Goal: Answer question/provide support

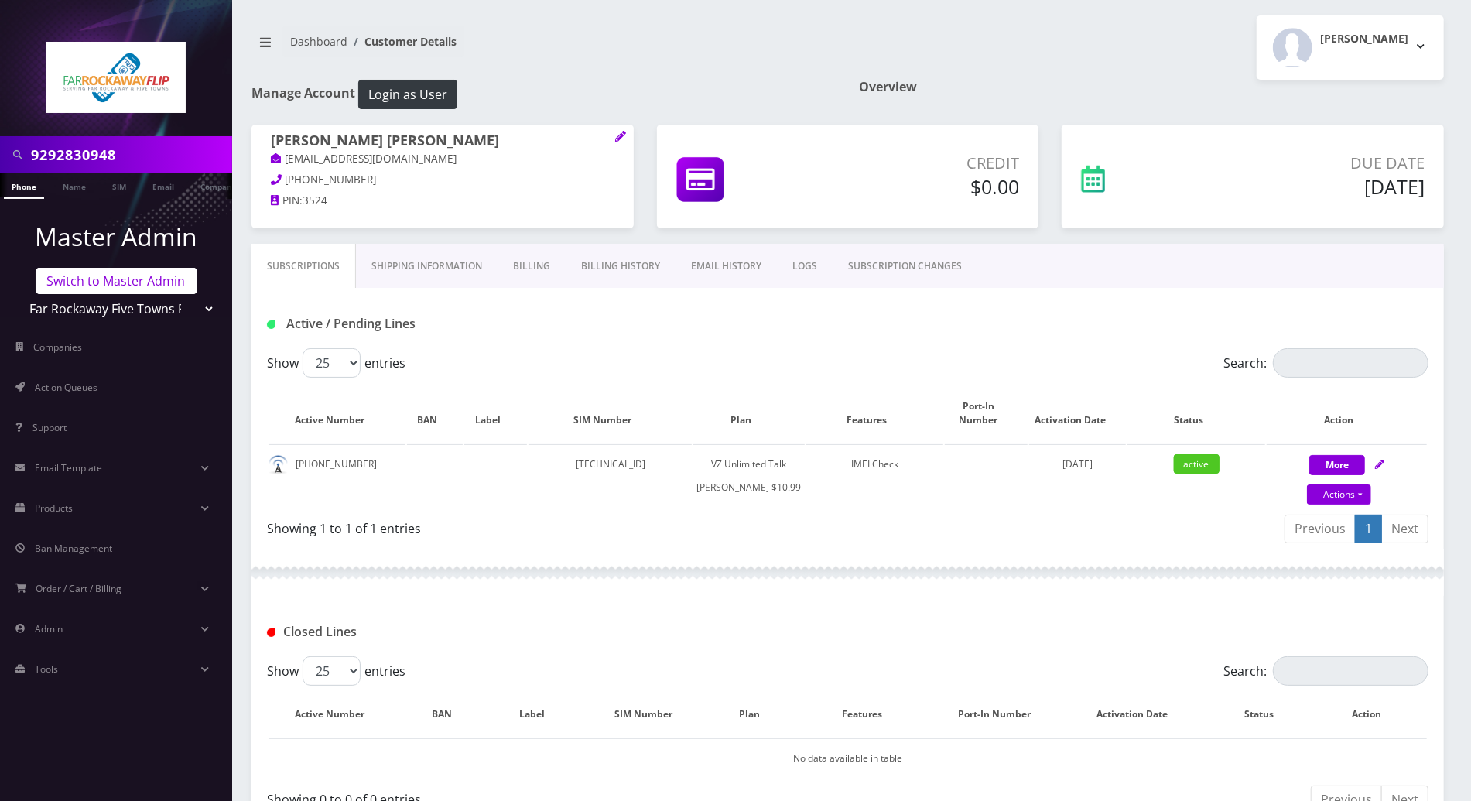
click at [155, 285] on link "Switch to Master Admin" at bounding box center [117, 281] width 162 height 26
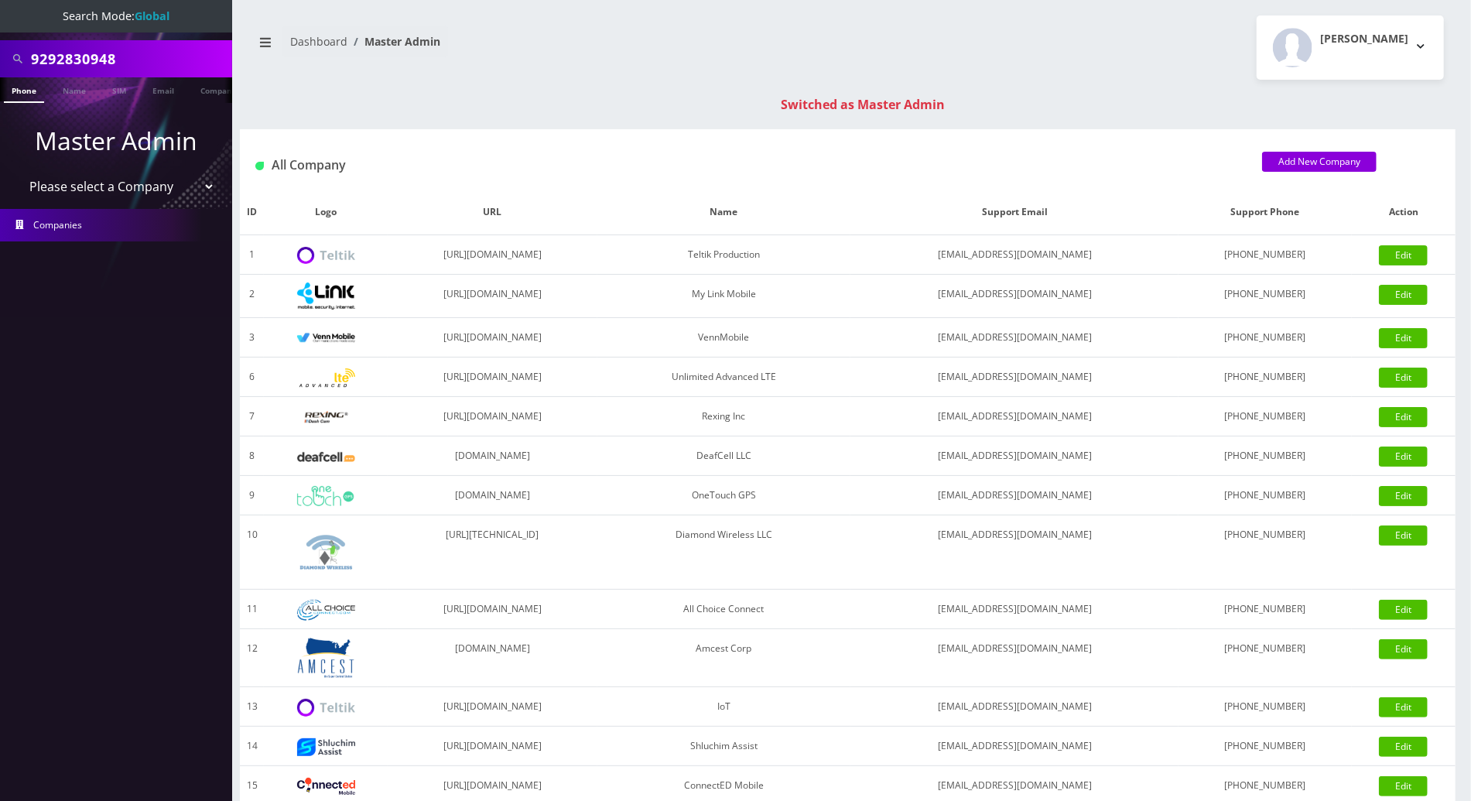
drag, startPoint x: 132, startPoint y: 59, endPoint x: 9, endPoint y: 53, distance: 123.2
click at [9, 53] on div "9292830948" at bounding box center [116, 58] width 224 height 29
paste input "8455402267"
type input "8455402267"
click at [22, 94] on link "Phone" at bounding box center [24, 90] width 40 height 26
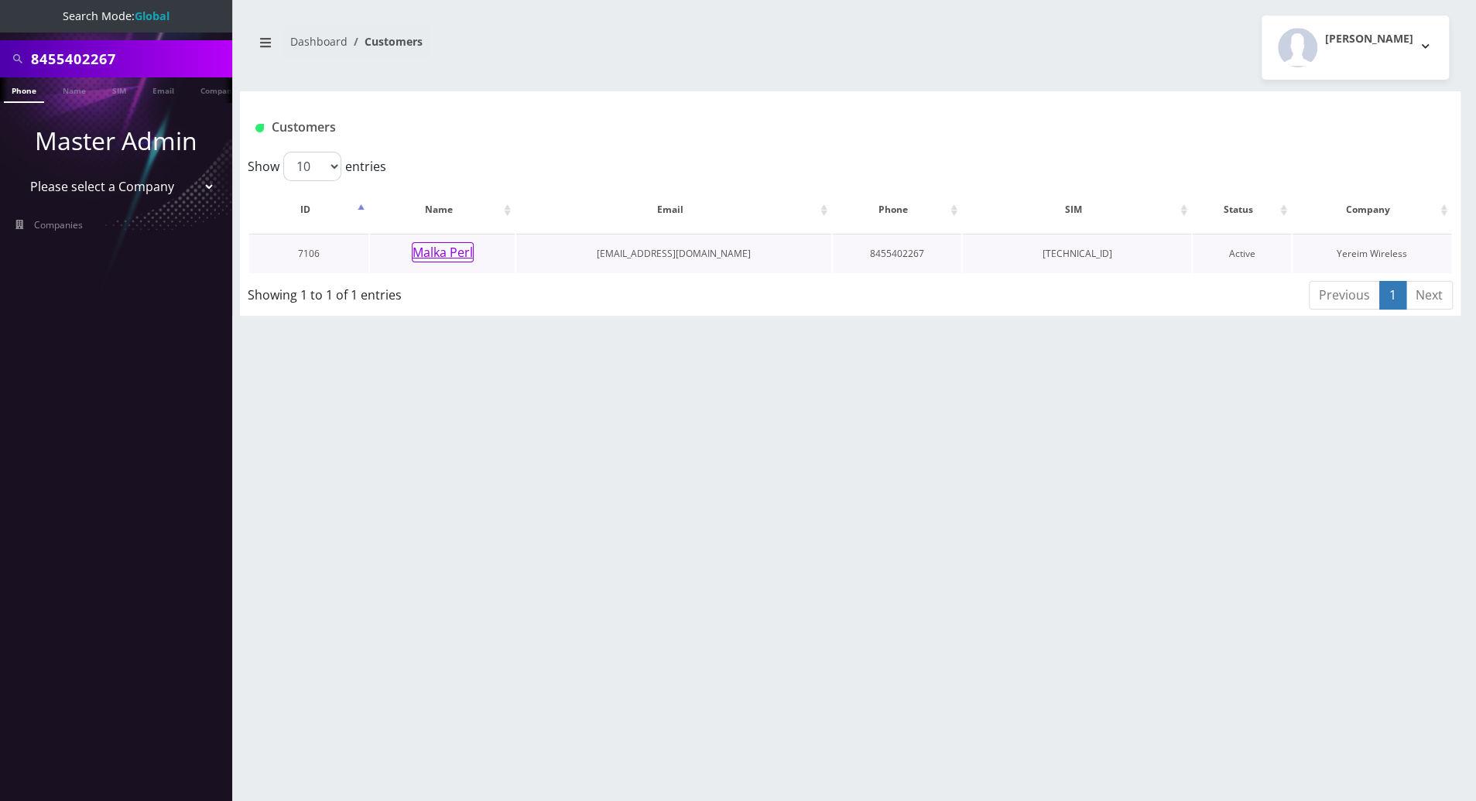
click at [452, 257] on button "Malka Perl" at bounding box center [443, 252] width 62 height 20
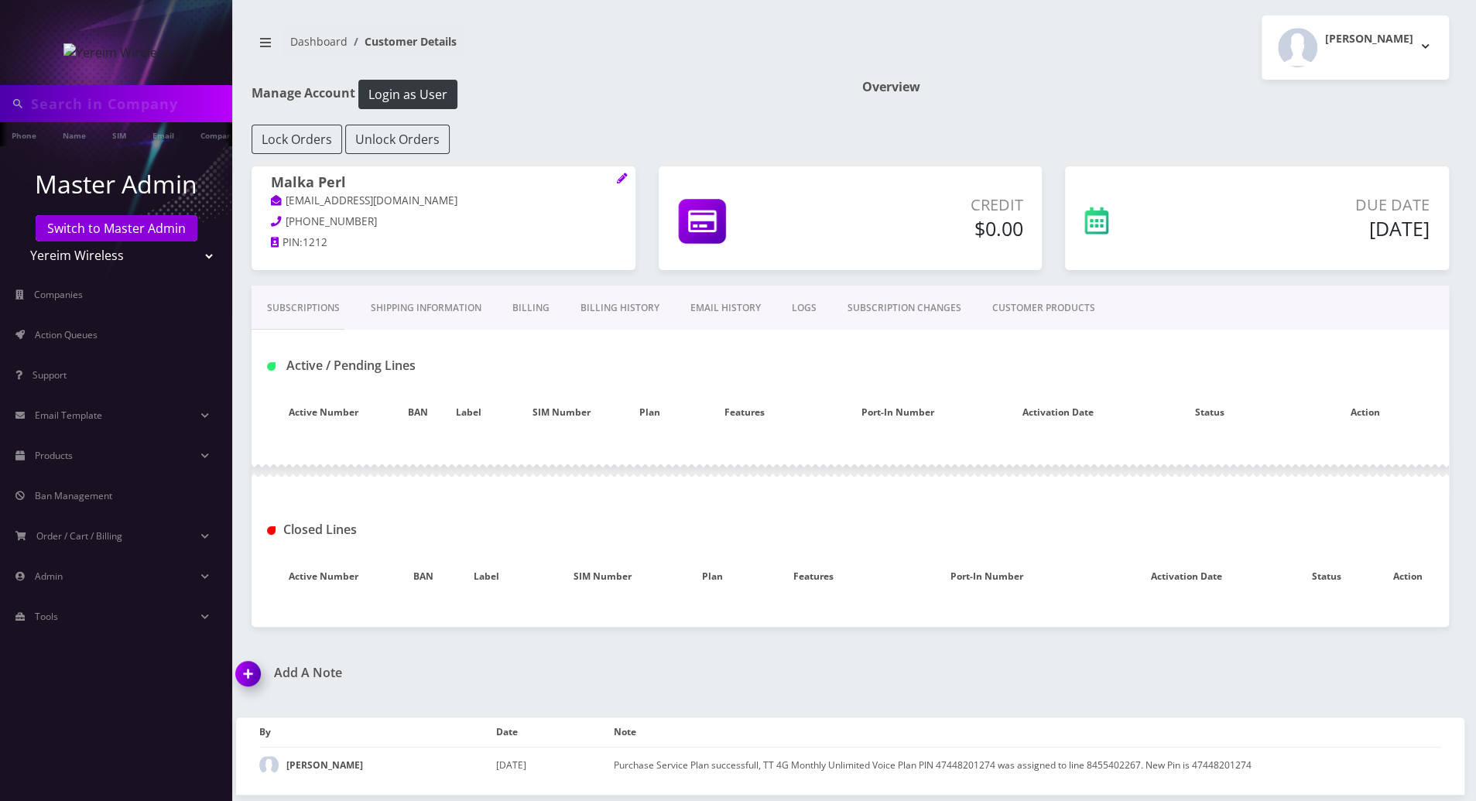
type input "8455402267"
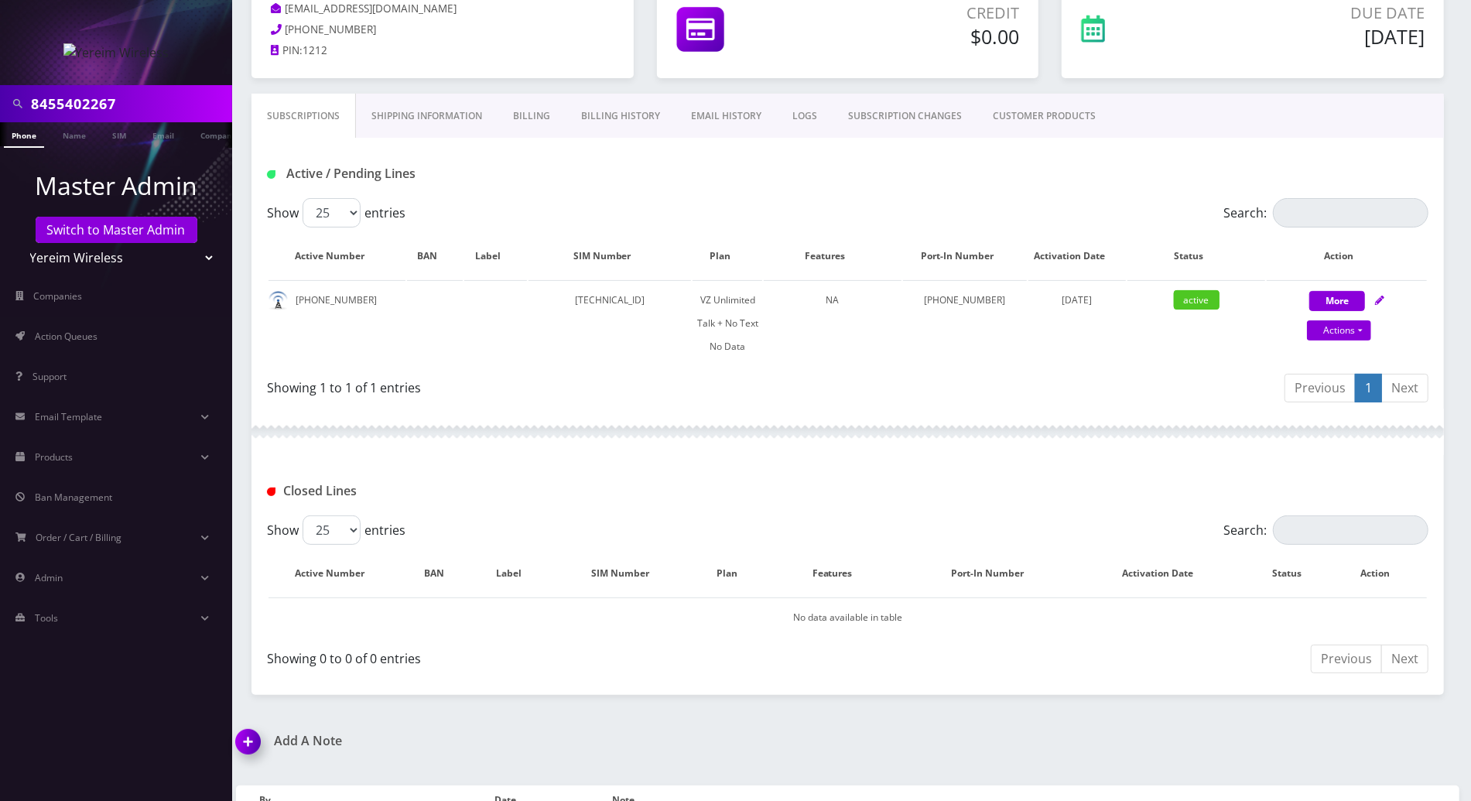
scroll to position [252, 0]
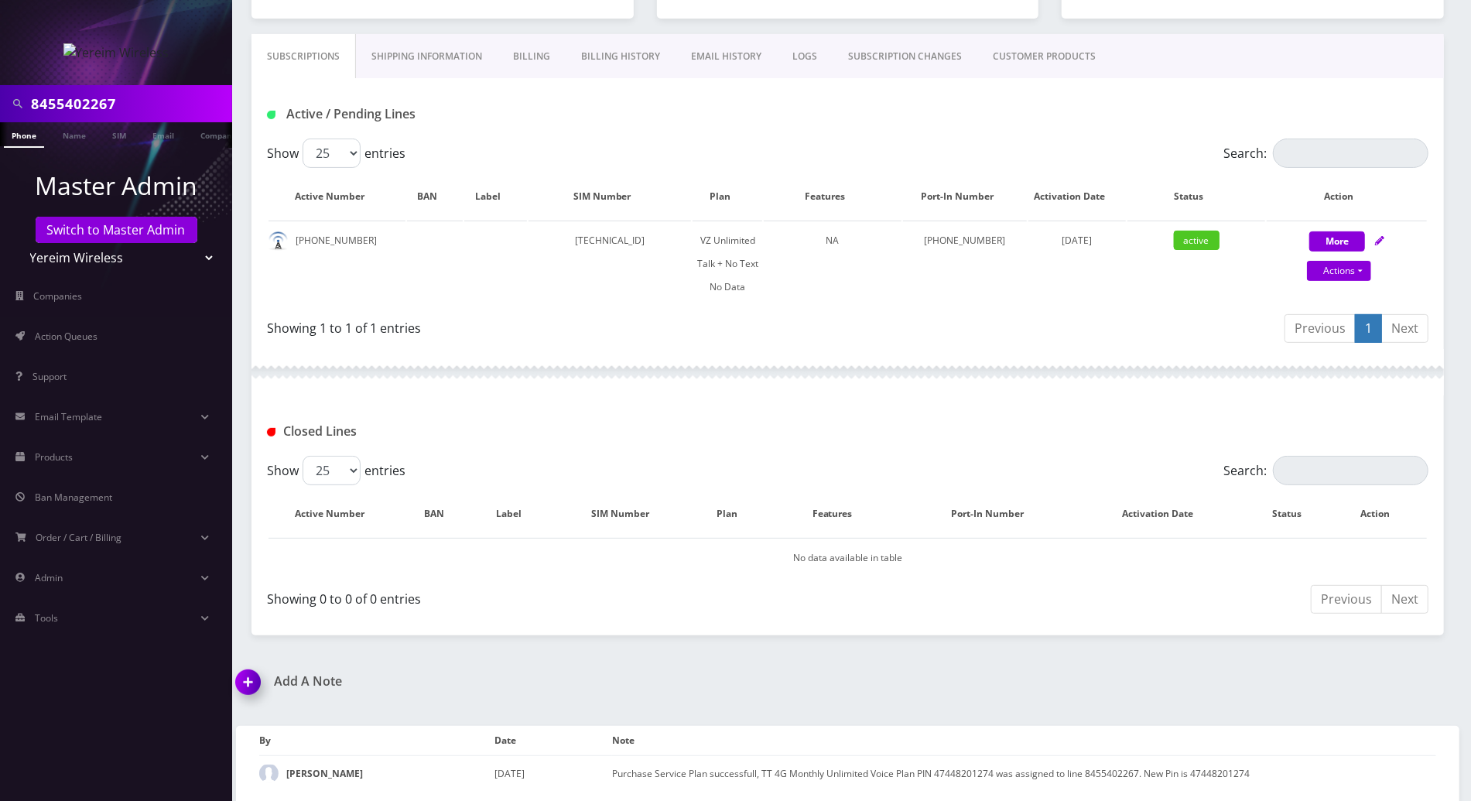
click at [251, 679] on img at bounding box center [251, 688] width 46 height 46
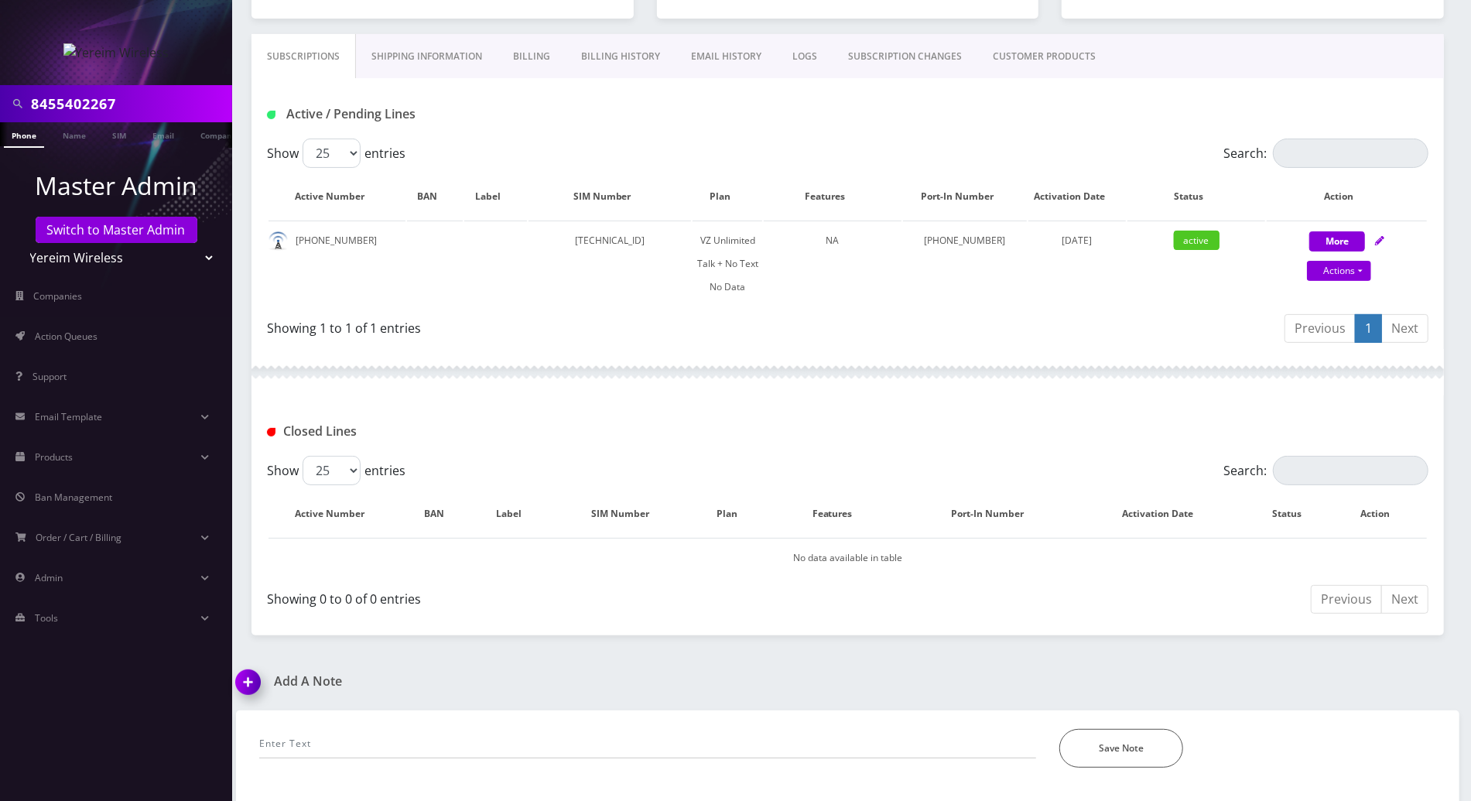
scroll to position [340, 0]
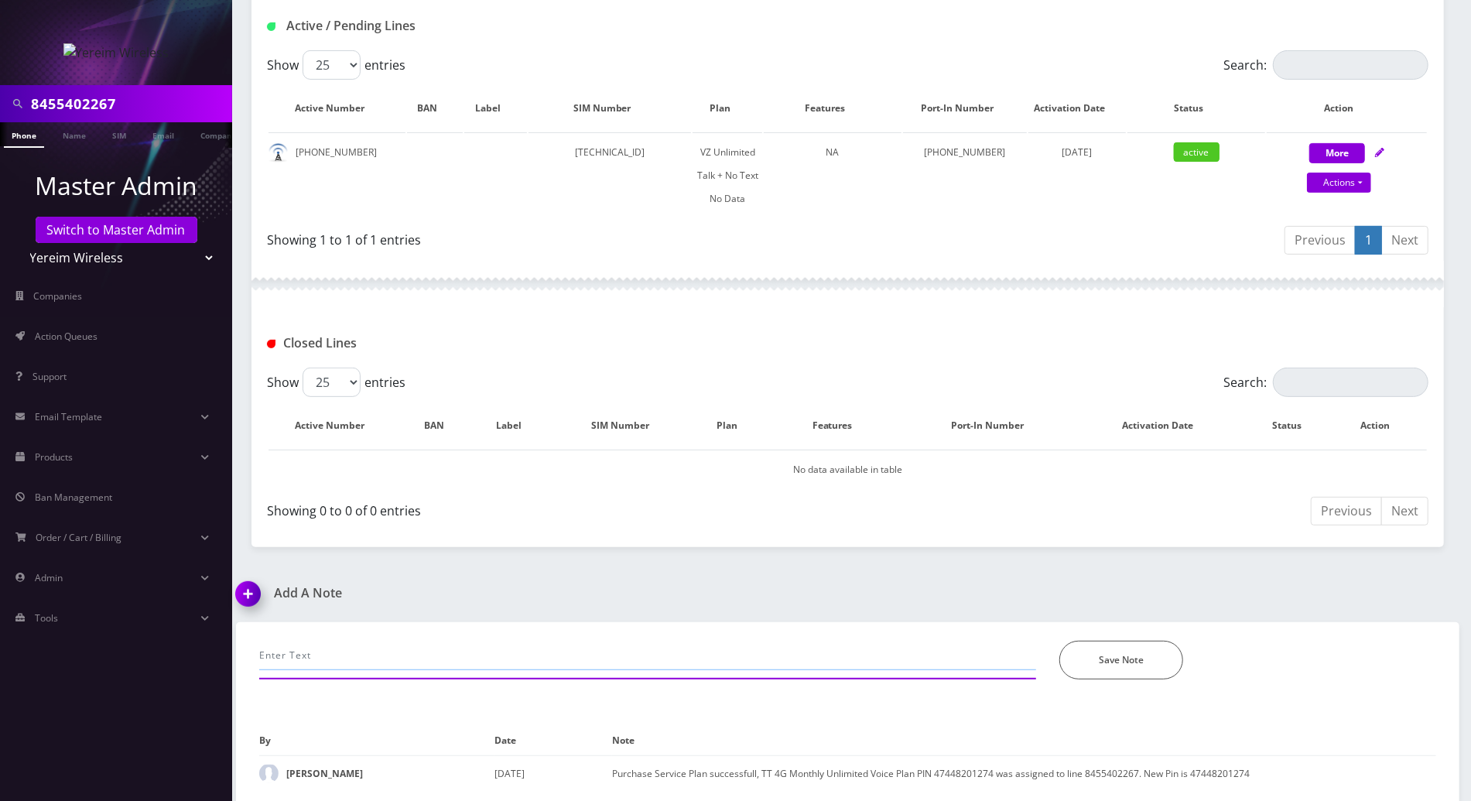
click at [375, 641] on input "text" at bounding box center [647, 655] width 777 height 29
paste input "8455402267"
drag, startPoint x: 808, startPoint y: 660, endPoint x: 742, endPoint y: 659, distance: 65.8
click at [742, 659] on input "emailed if we can release the MDN for port out-- chatted selectel rep who confi…" at bounding box center [647, 655] width 777 height 29
paste input "line has been released now"
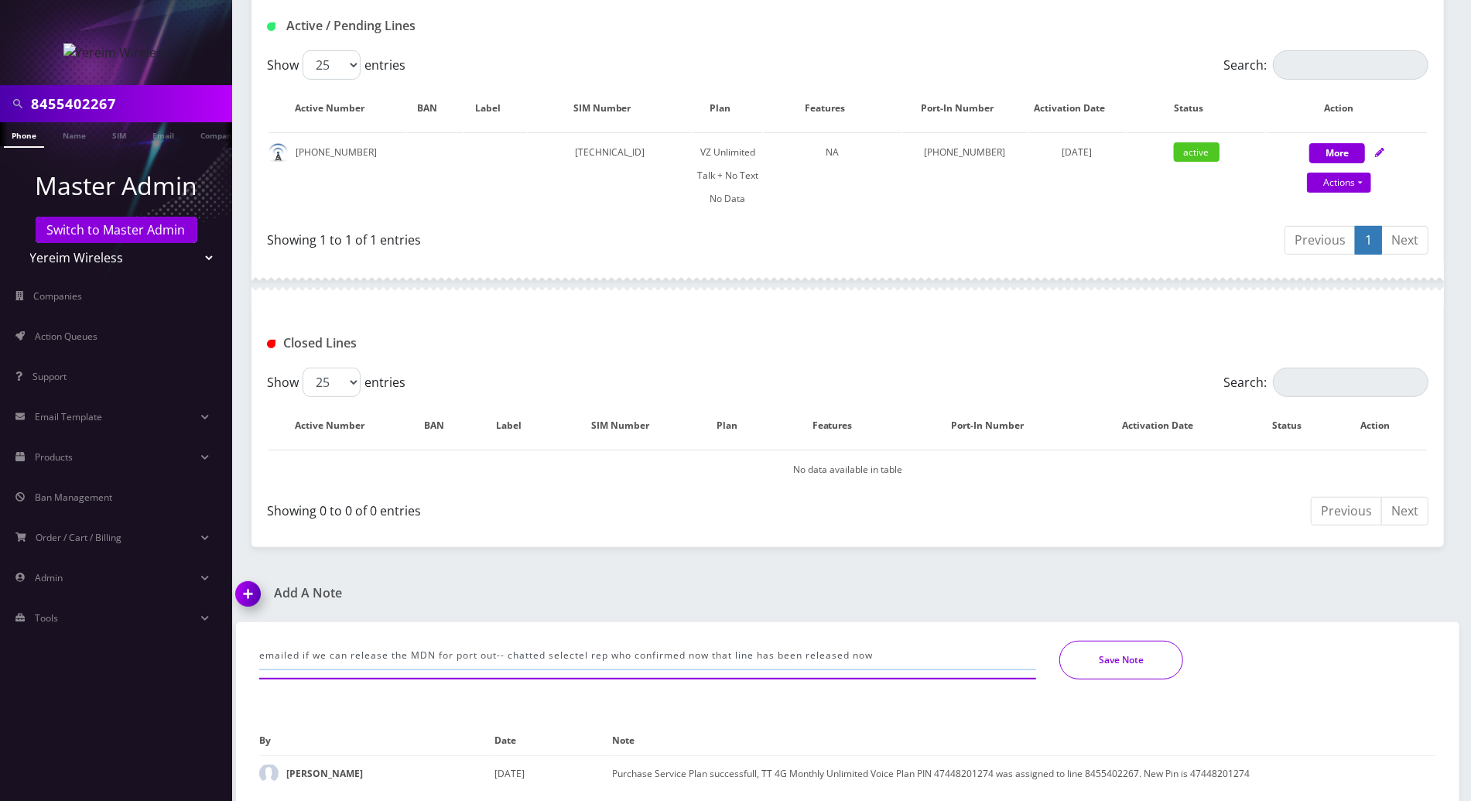
type input "emailed if we can release the MDN for port out-- chatted selectel rep who confi…"
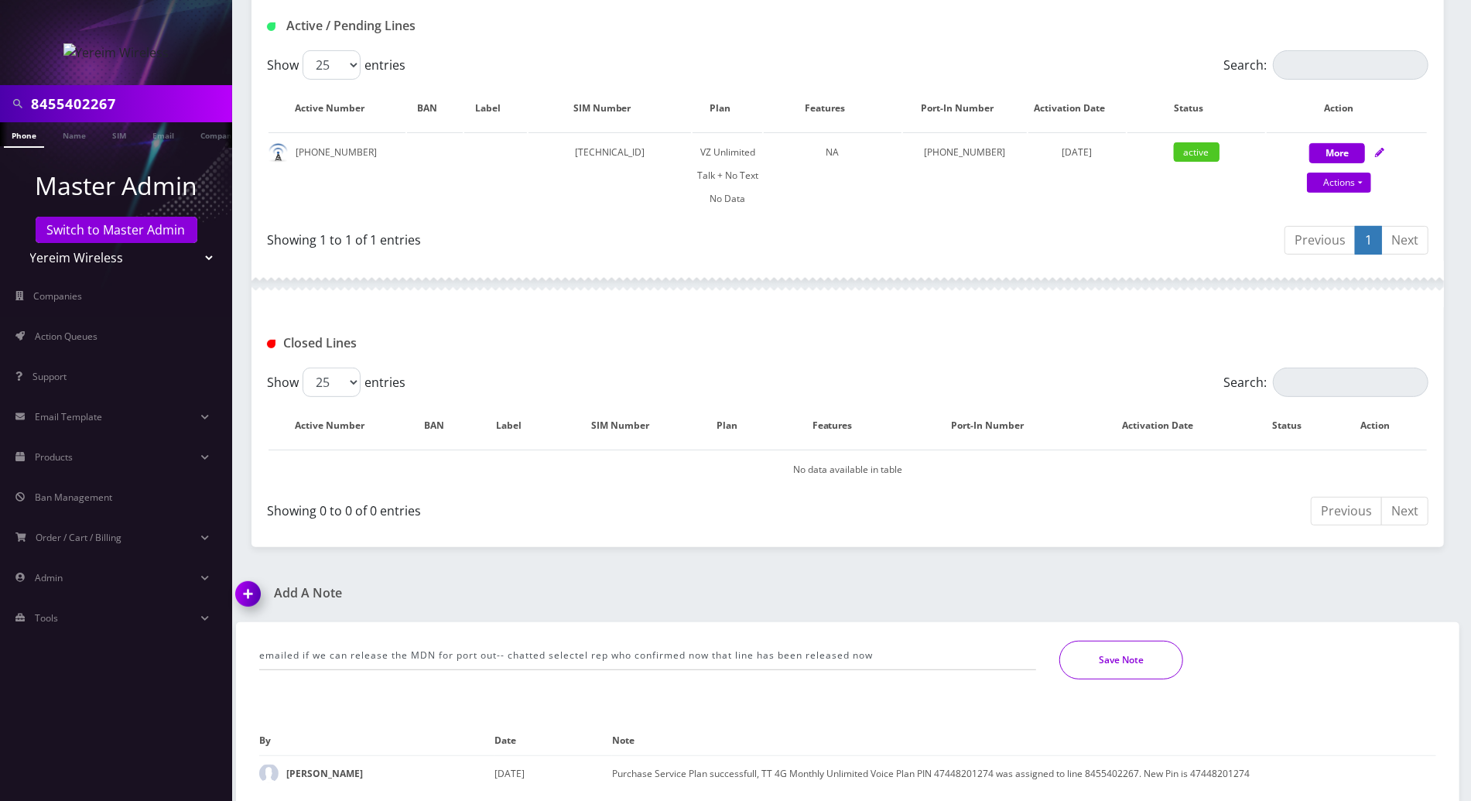
click at [1124, 663] on button "Save Note" at bounding box center [1121, 660] width 124 height 39
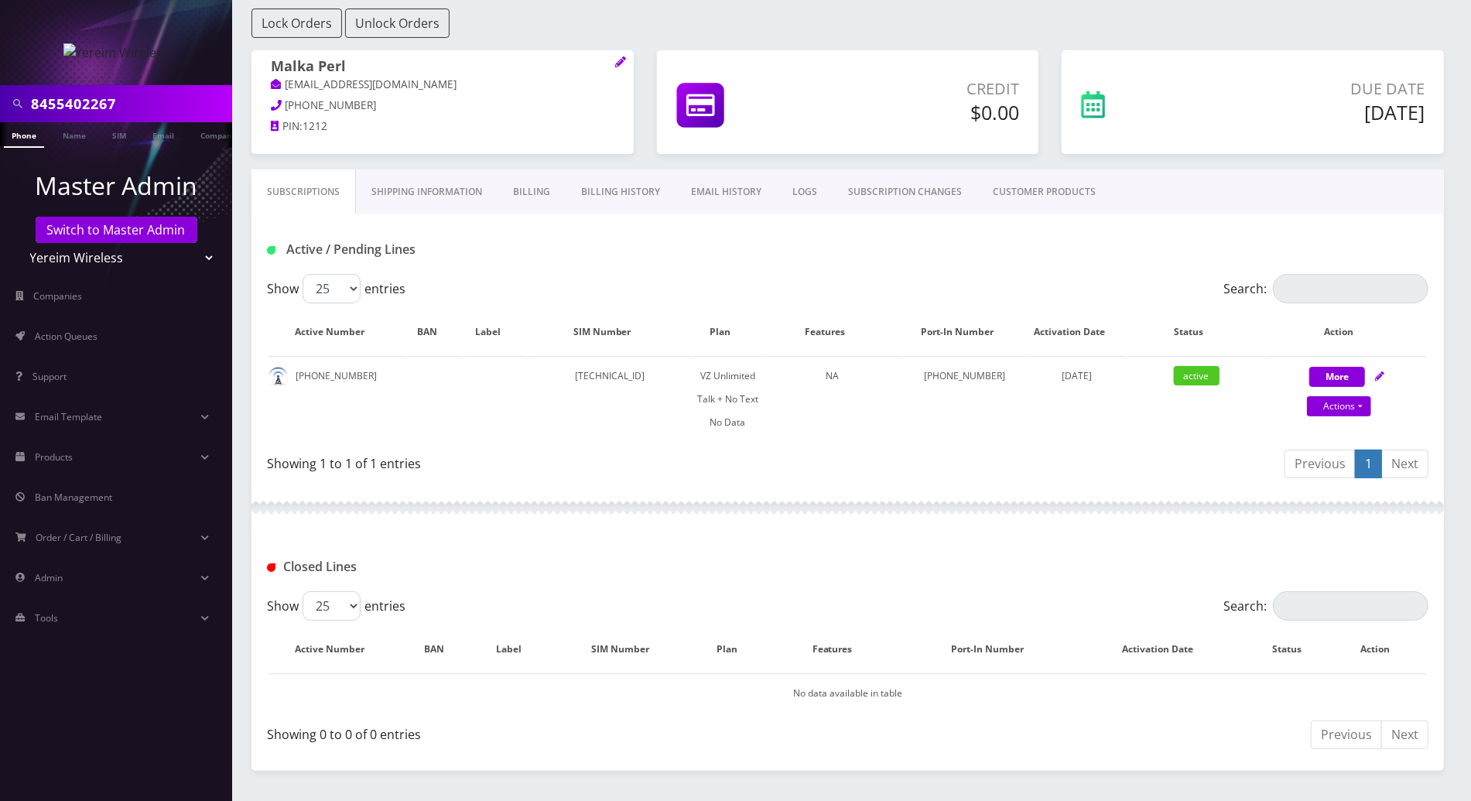
scroll to position [0, 0]
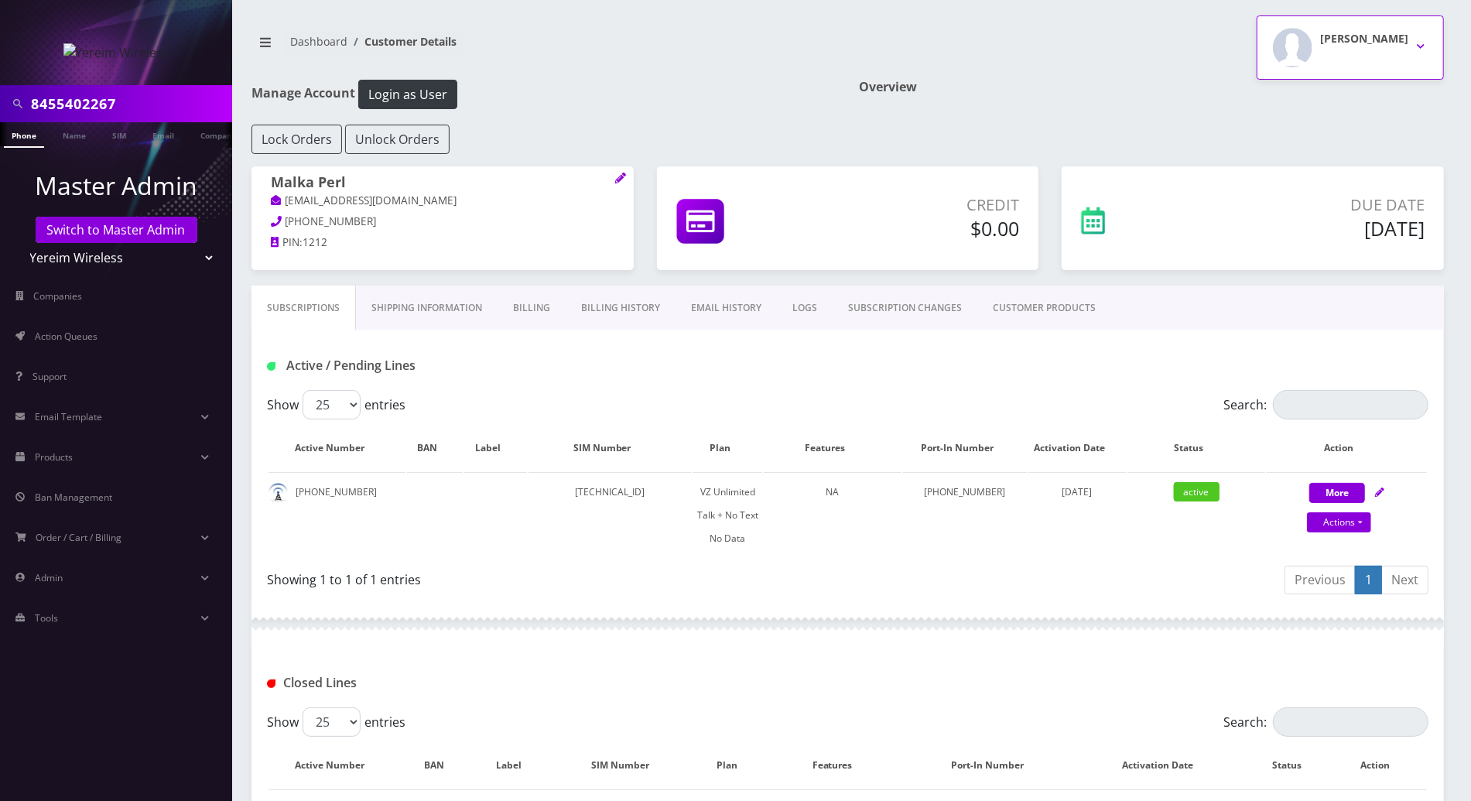
click at [1408, 39] on h2 "Shimon pallak" at bounding box center [1364, 39] width 88 height 13
click at [1295, 90] on link "Logout" at bounding box center [1350, 98] width 187 height 22
